Goal: Go to known website: Access a specific website the user already knows

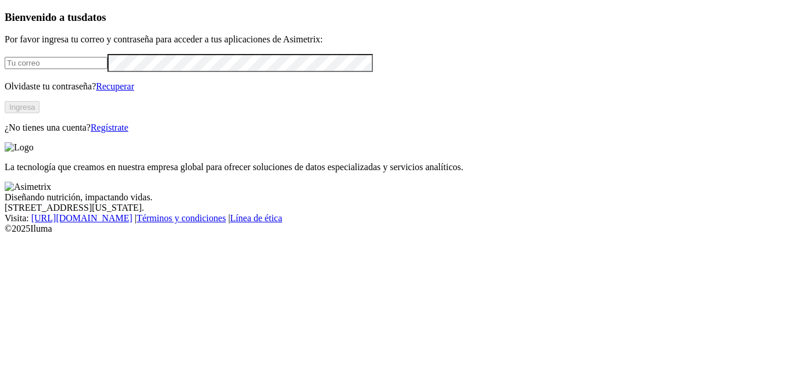
type input "analistainocuidad@refinalsa.com"
click at [40, 113] on button "Ingresa" at bounding box center [22, 107] width 35 height 12
